Goal: Complete application form

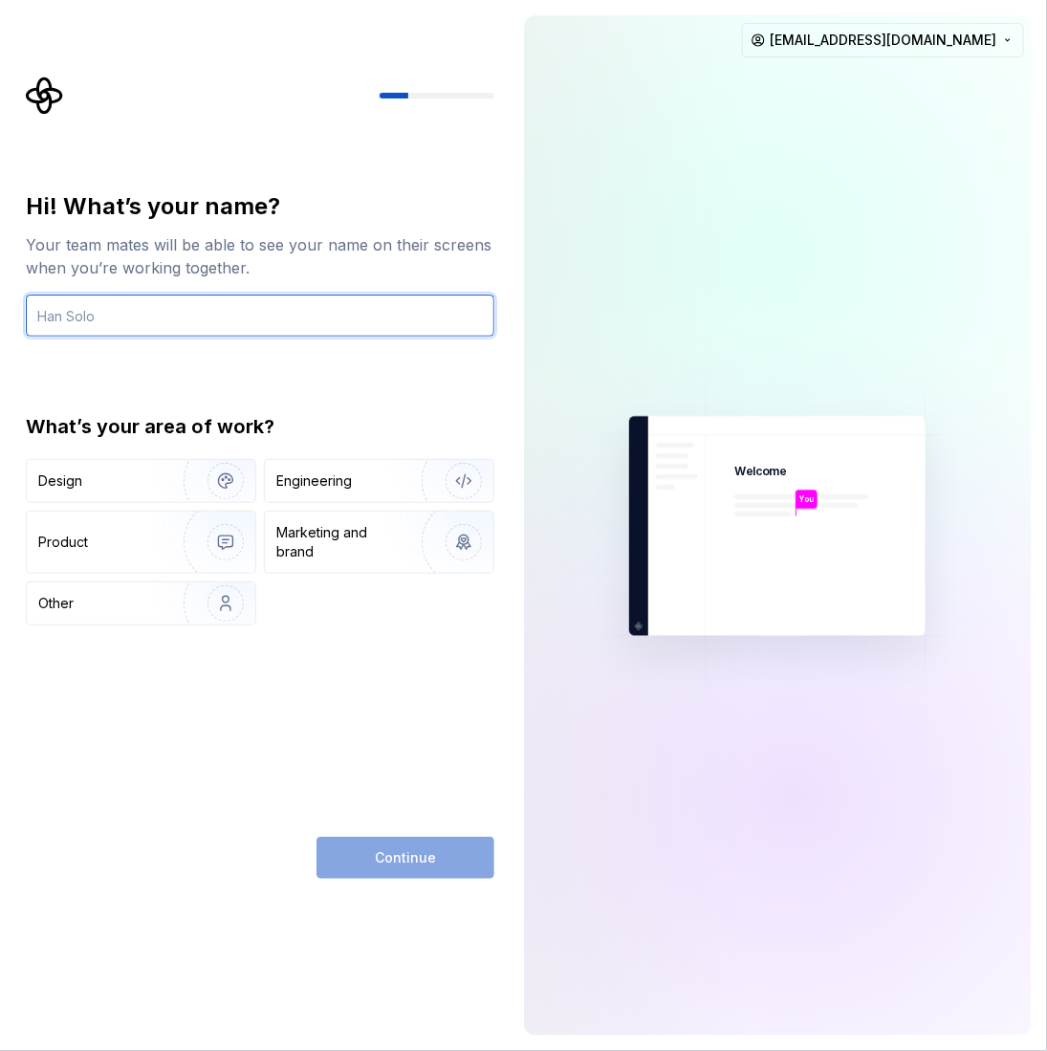
click at [267, 320] on input "text" at bounding box center [260, 316] width 469 height 42
type input "Jenda"
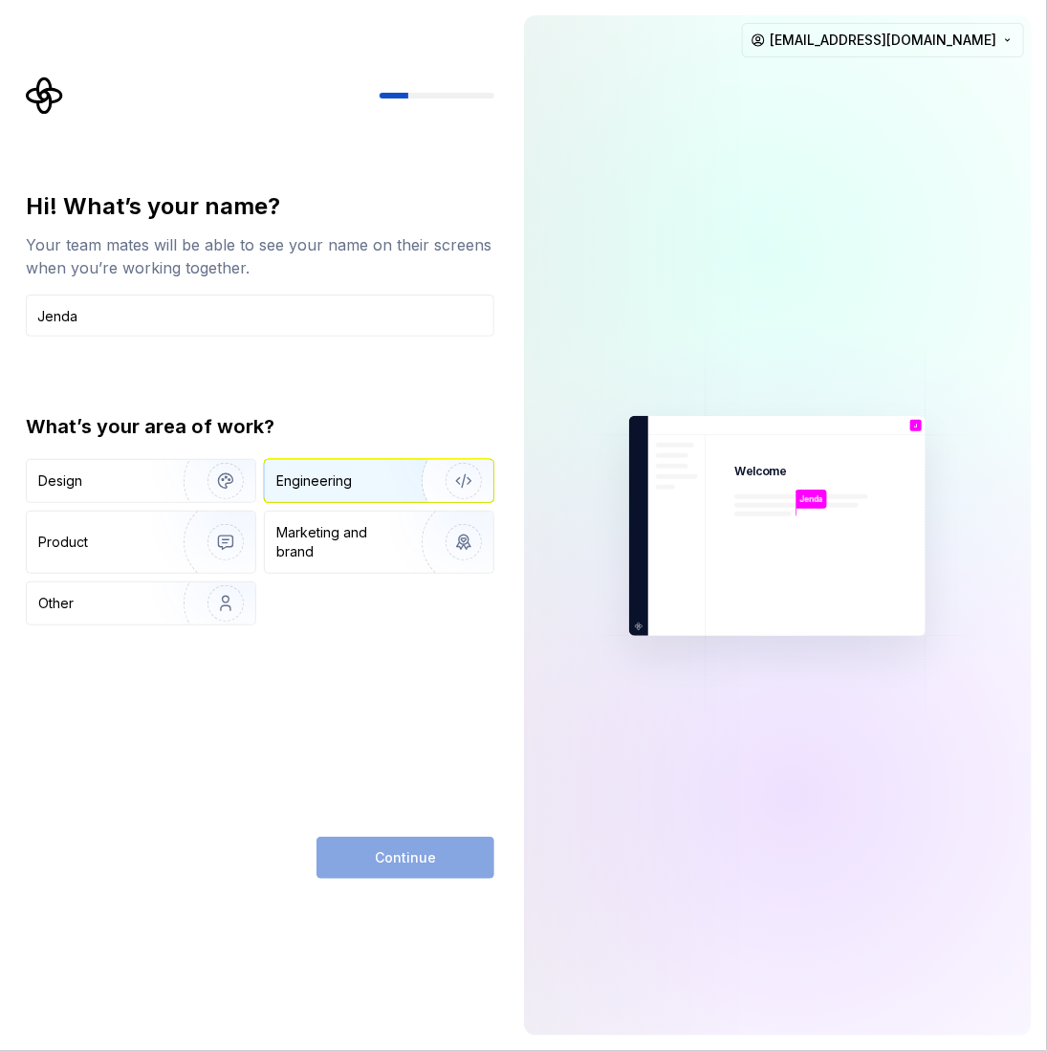
click at [340, 480] on div "Engineering" at bounding box center [314, 480] width 76 height 19
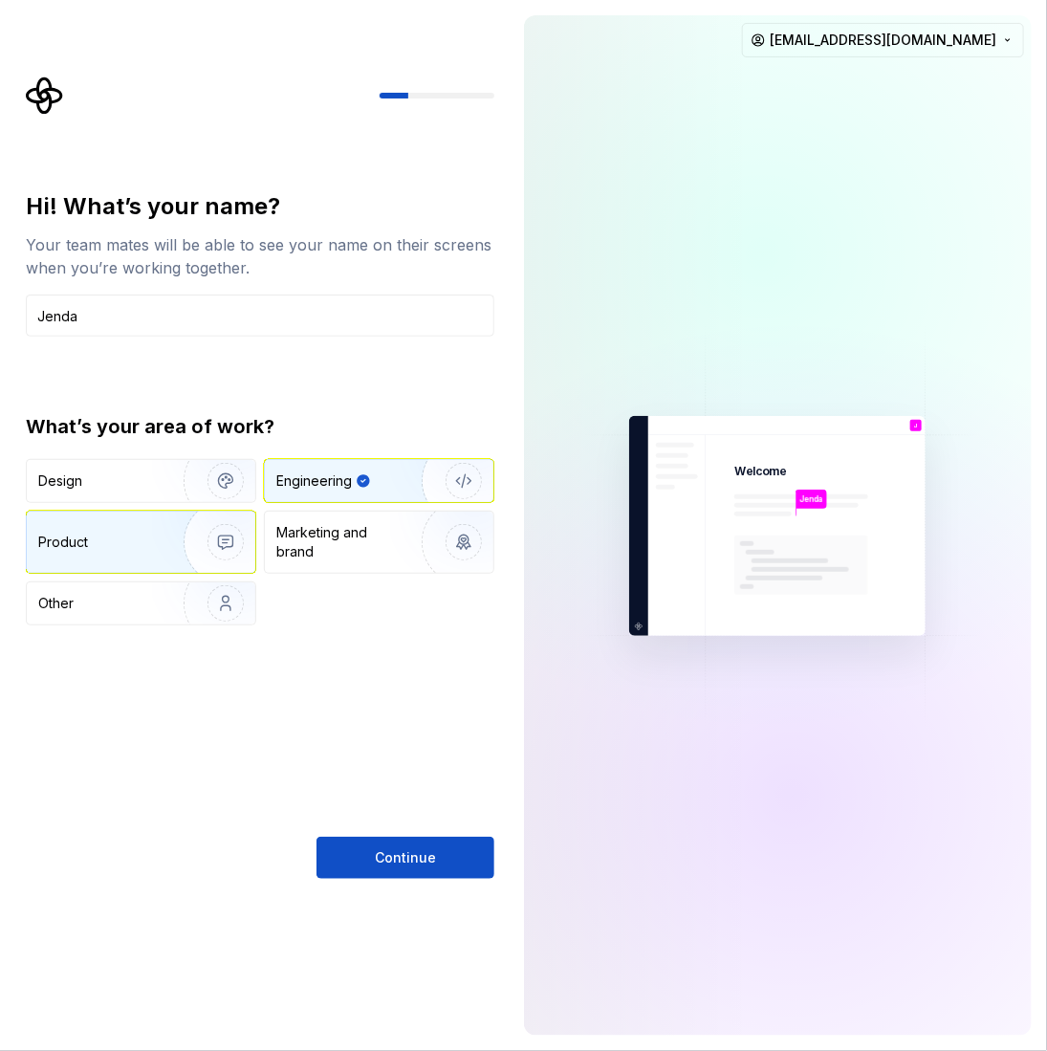
click at [148, 546] on div "Product" at bounding box center [101, 542] width 126 height 19
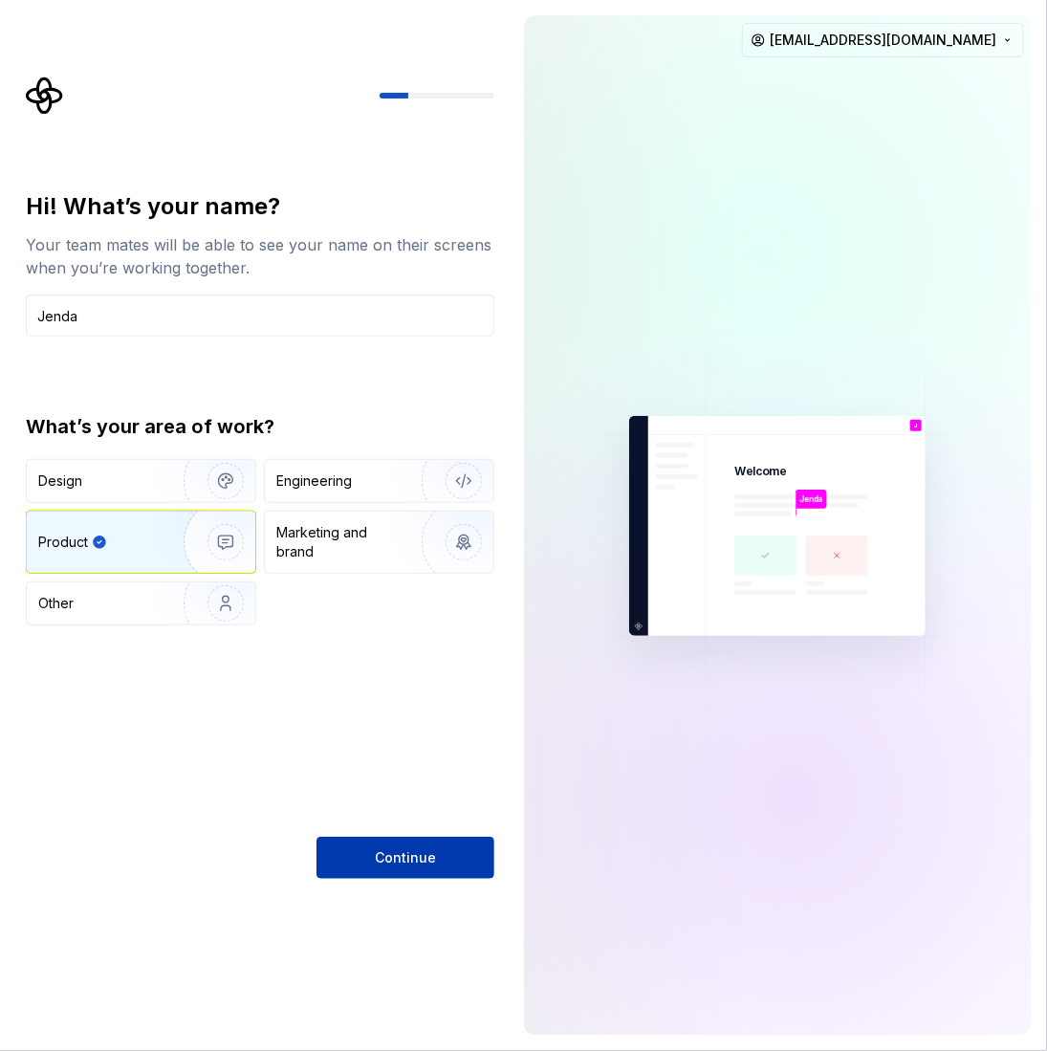
click at [414, 863] on span "Continue" at bounding box center [405, 857] width 61 height 19
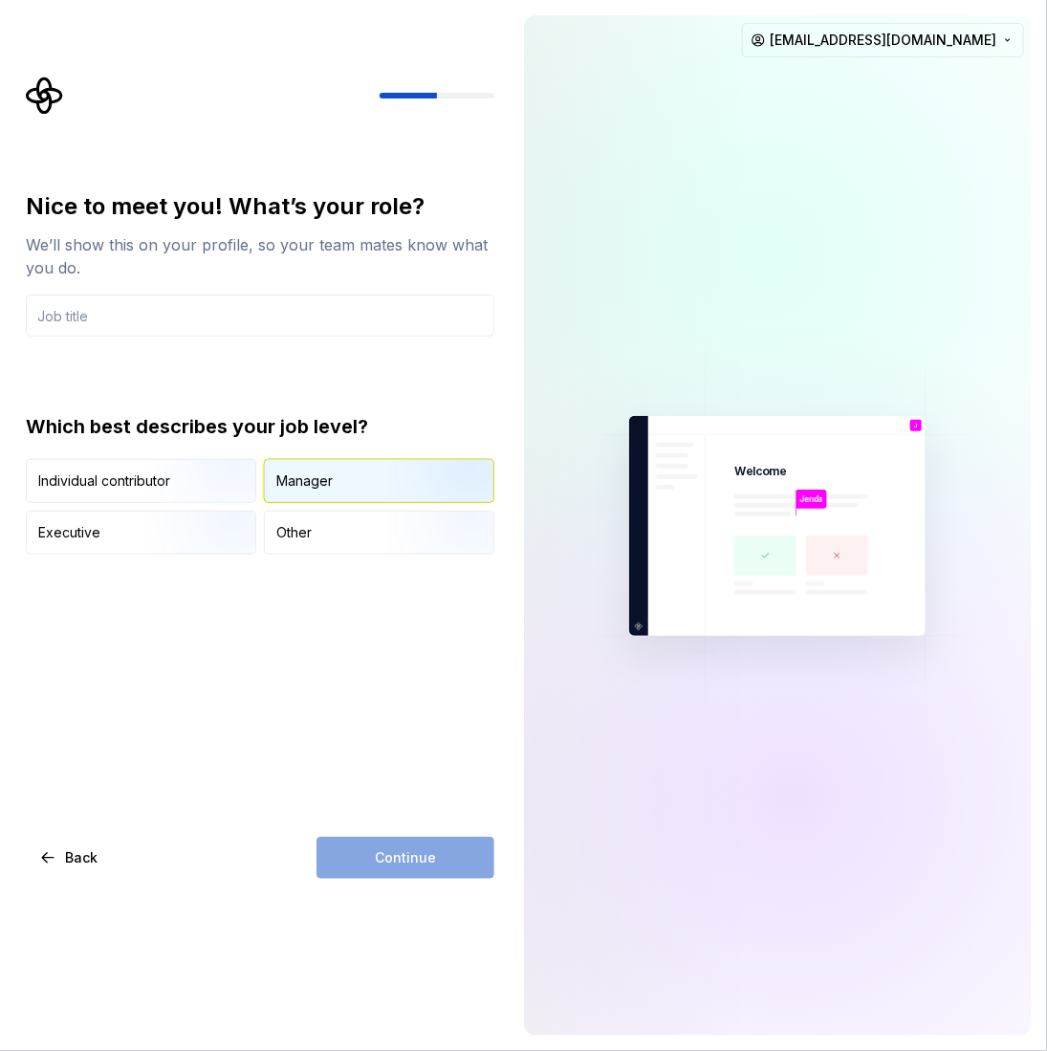
click at [339, 483] on div "Manager" at bounding box center [379, 481] width 229 height 42
click at [394, 873] on div "Continue" at bounding box center [406, 858] width 178 height 42
click at [277, 314] on input "text" at bounding box center [260, 316] width 469 height 42
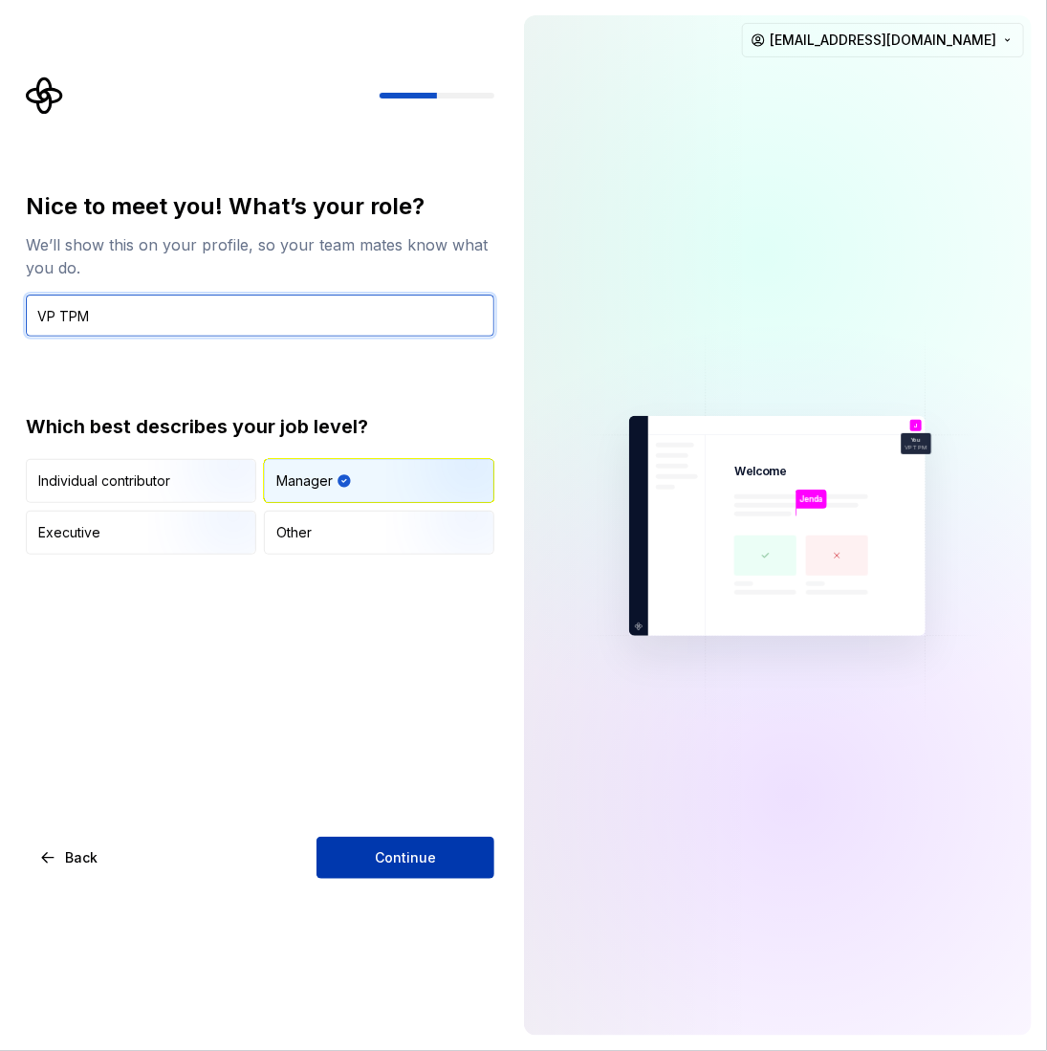
type input "VP TPM"
click at [354, 862] on button "Continue" at bounding box center [406, 858] width 178 height 42
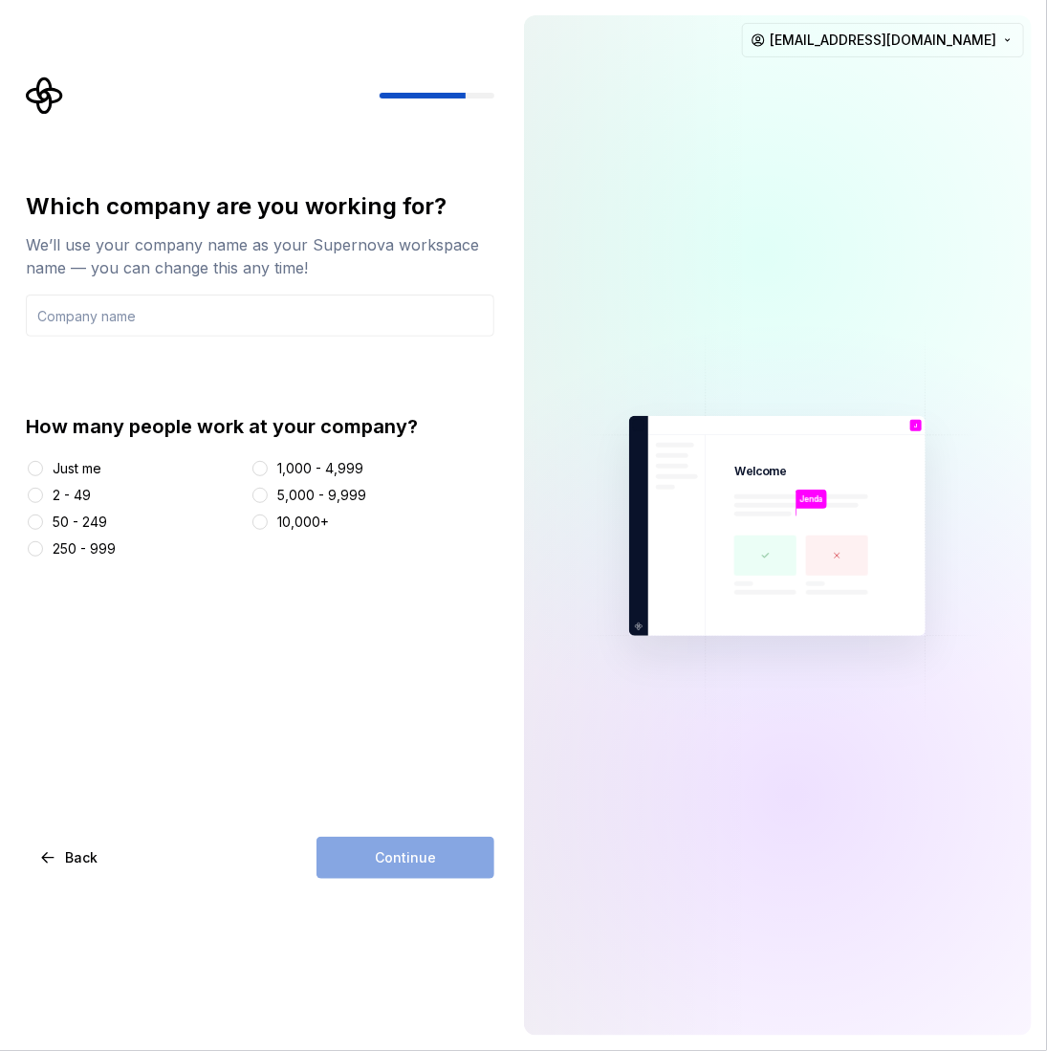
click at [260, 476] on div at bounding box center [260, 468] width 19 height 19
click at [265, 464] on button "1,000 - 4,999" at bounding box center [259, 468] width 15 height 15
click at [70, 465] on div "Just me" at bounding box center [77, 468] width 49 height 19
click at [43, 465] on button "Just me" at bounding box center [35, 468] width 15 height 15
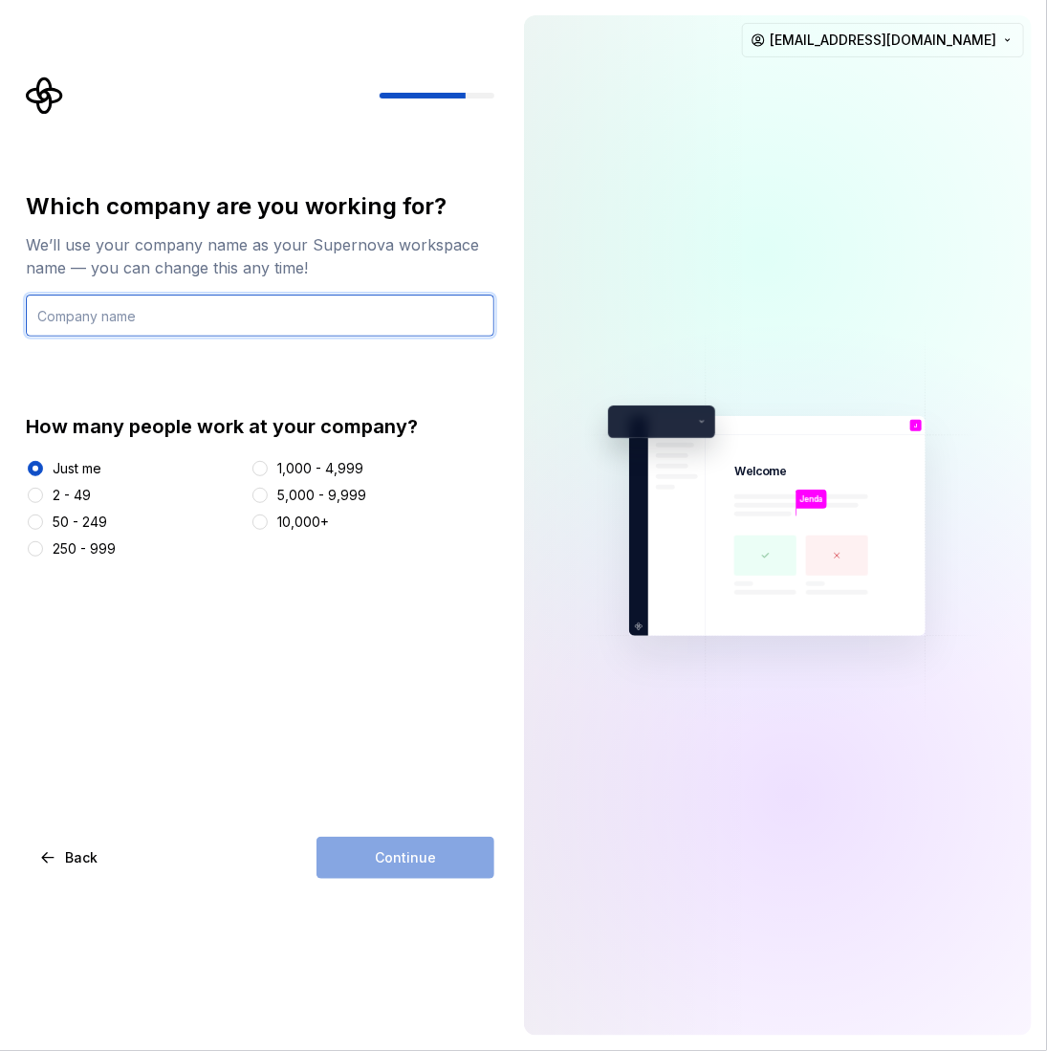
click at [116, 311] on input "text" at bounding box center [260, 316] width 469 height 42
type input "TPM"
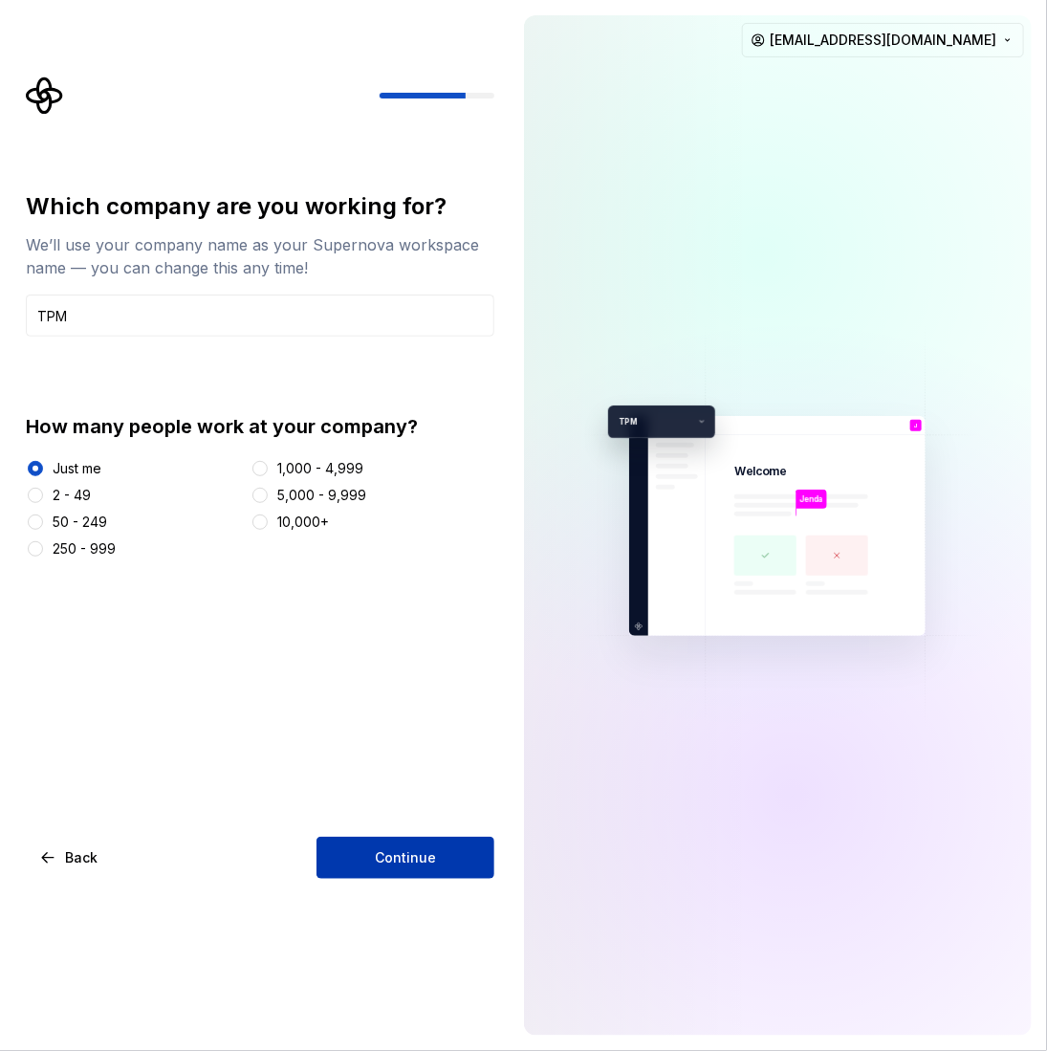
click at [420, 871] on button "Continue" at bounding box center [406, 858] width 178 height 42
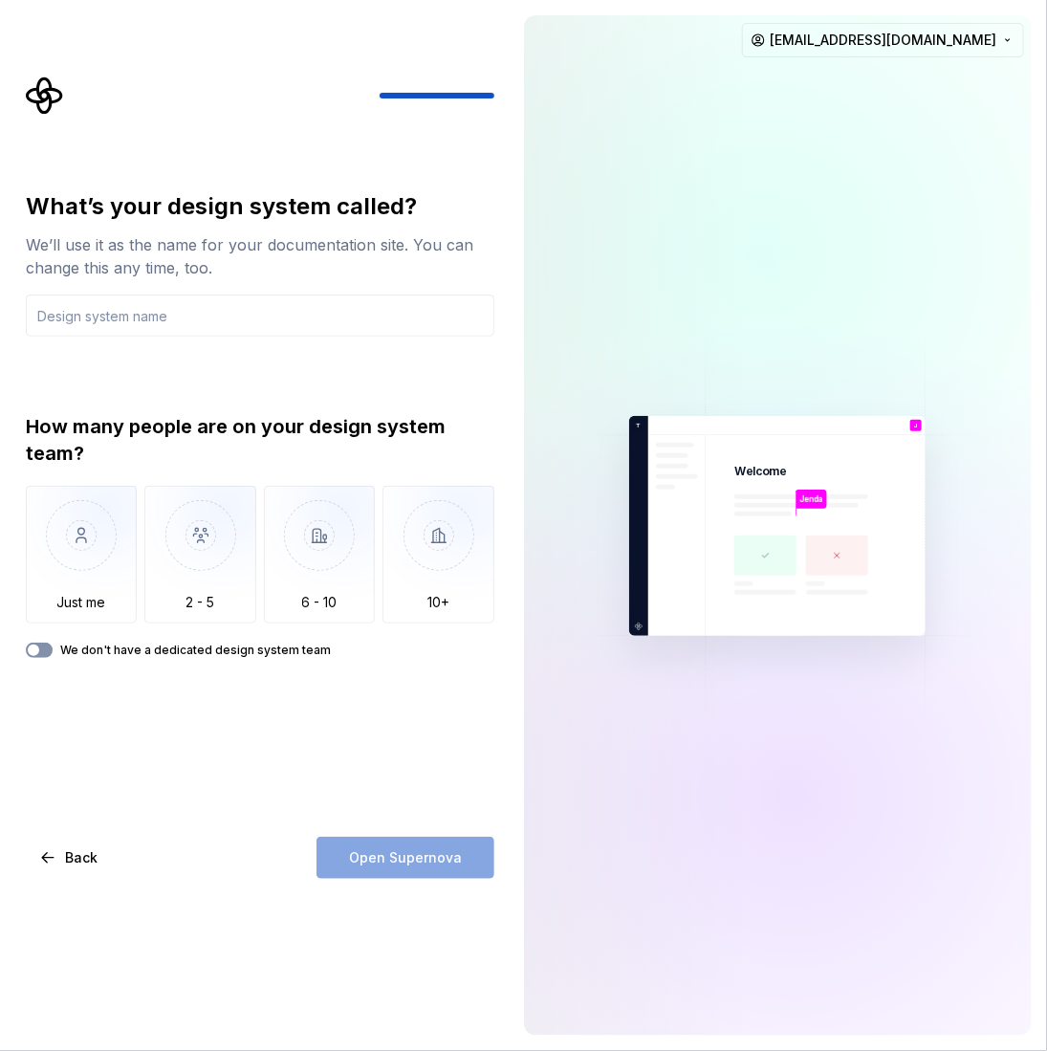
click at [48, 648] on button "We don't have a dedicated design system team" at bounding box center [39, 650] width 27 height 15
click at [100, 320] on input "text" at bounding box center [260, 316] width 469 height 42
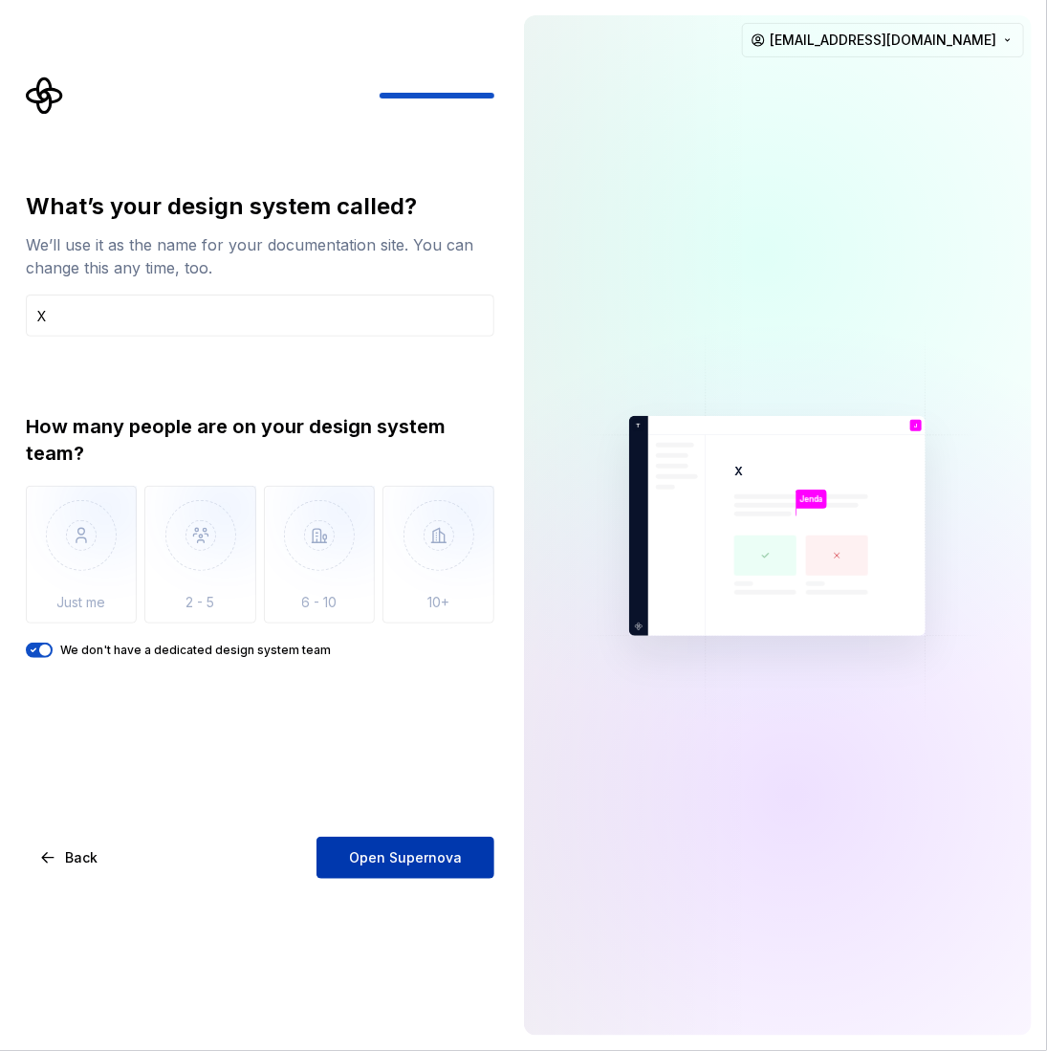
click at [374, 872] on button "Open Supernova" at bounding box center [406, 858] width 178 height 42
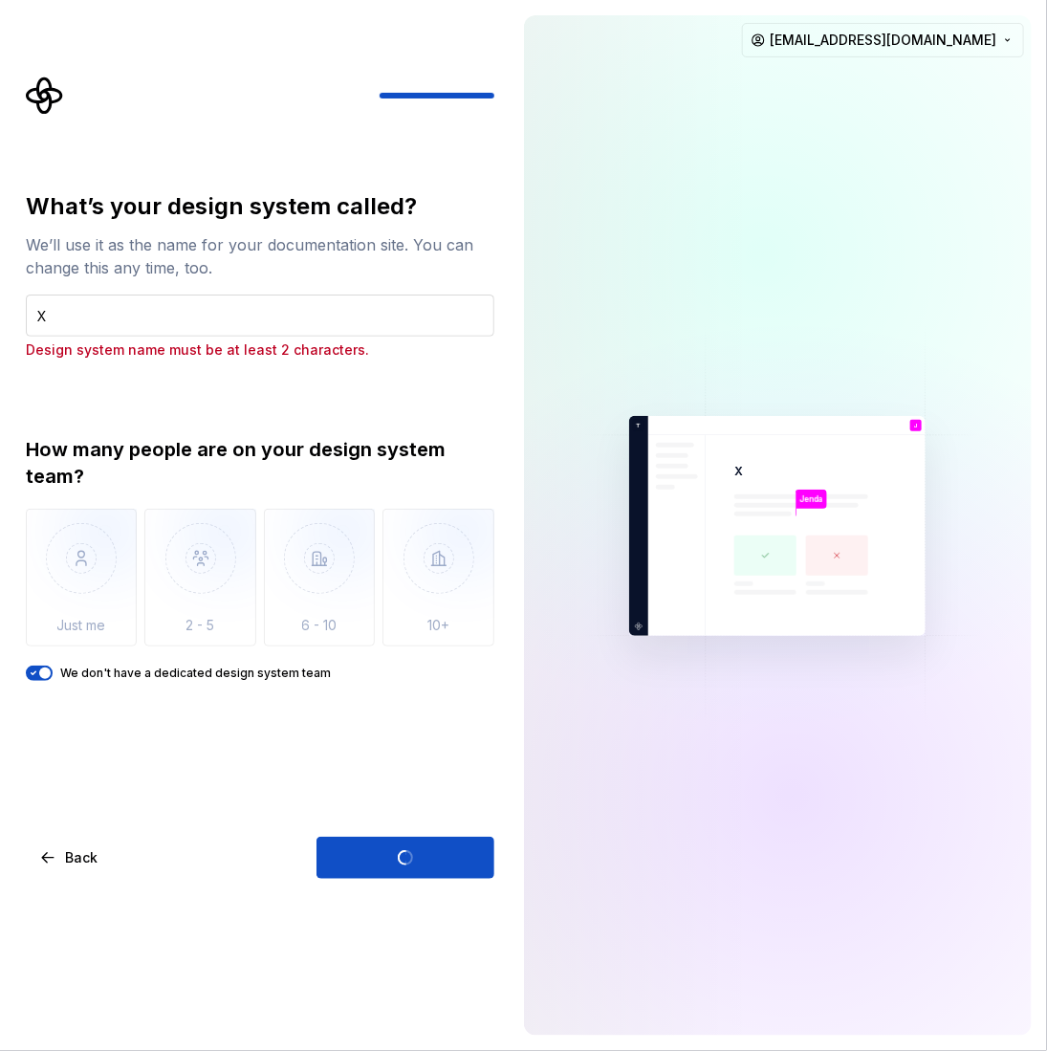
click at [94, 307] on input "X" at bounding box center [260, 316] width 469 height 42
type input "XX"
